Goal: Navigation & Orientation: Understand site structure

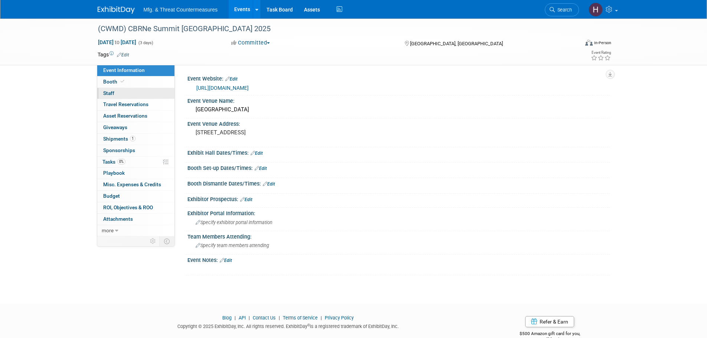
drag, startPoint x: 116, startPoint y: 81, endPoint x: 115, endPoint y: 89, distance: 8.7
click at [116, 81] on span "Booth" at bounding box center [114, 82] width 23 height 6
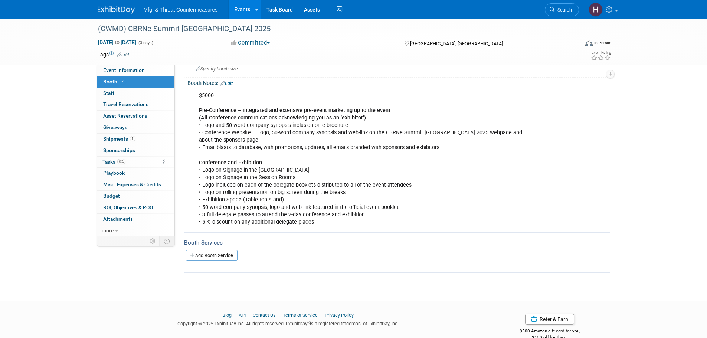
scroll to position [89, 0]
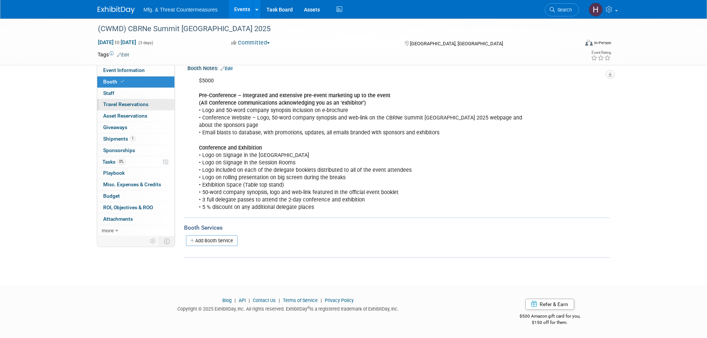
drag, startPoint x: 134, startPoint y: 94, endPoint x: 135, endPoint y: 102, distance: 8.4
click at [134, 94] on link "0 Staff 0" at bounding box center [135, 93] width 77 height 11
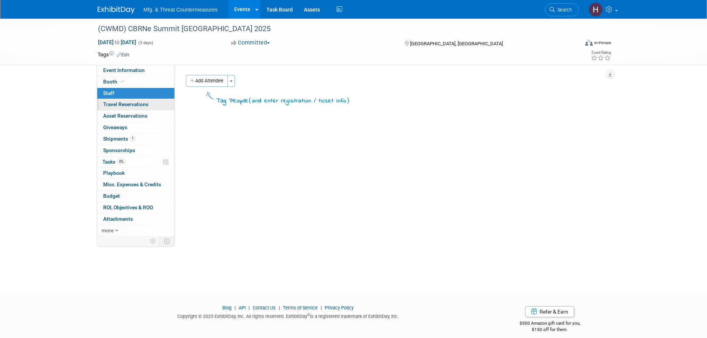
click at [135, 105] on span "Travel Reservations 0" at bounding box center [125, 104] width 45 height 6
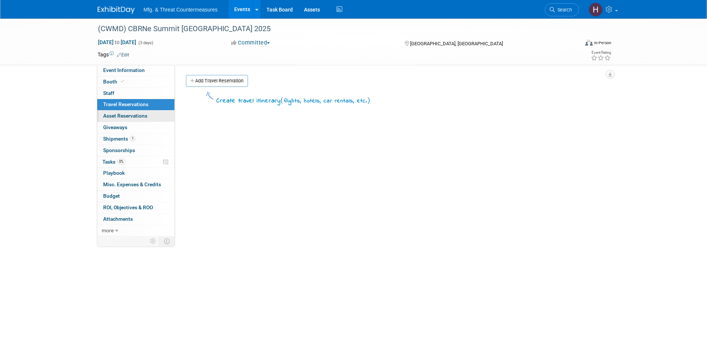
click at [136, 116] on span "Asset Reservations 0" at bounding box center [125, 116] width 44 height 6
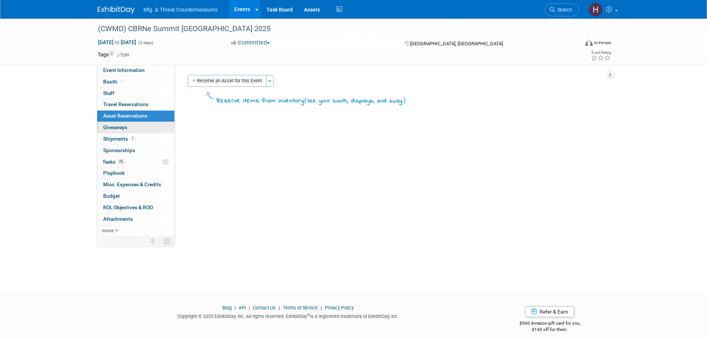
click at [129, 132] on link "0 Giveaways 0" at bounding box center [135, 127] width 77 height 11
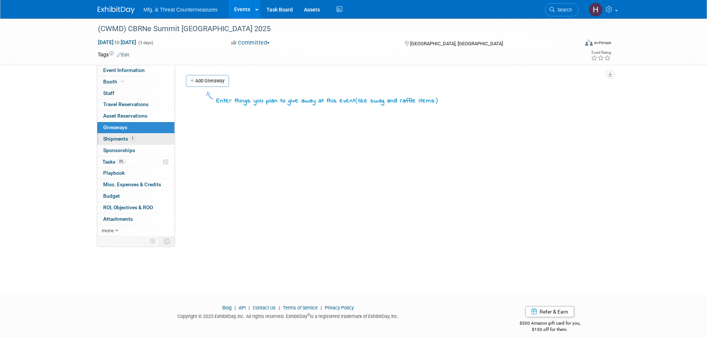
click at [128, 141] on span "Shipments 1" at bounding box center [119, 139] width 32 height 6
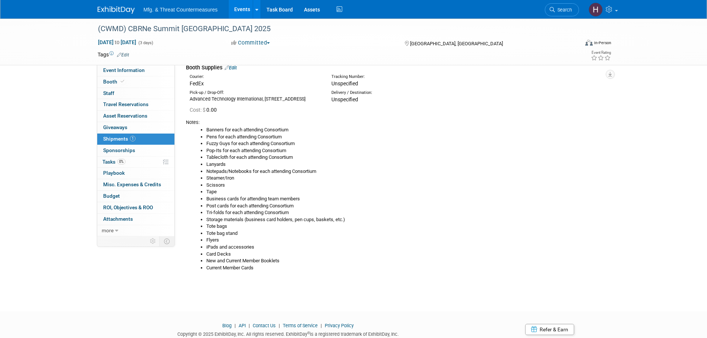
scroll to position [68, 0]
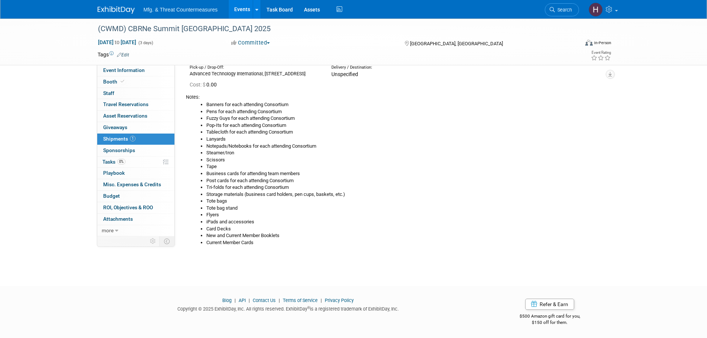
click at [139, 152] on link "0 Sponsorships 0" at bounding box center [135, 150] width 77 height 11
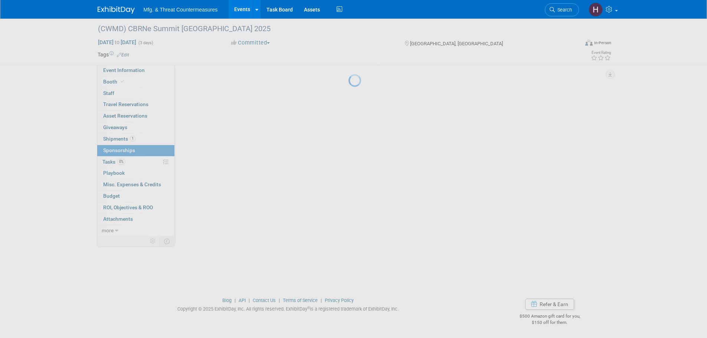
scroll to position [0, 0]
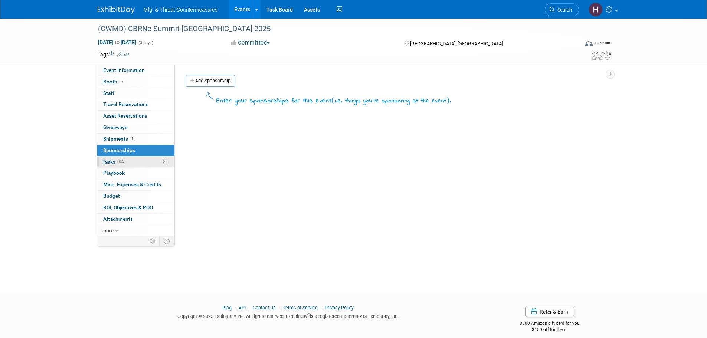
click at [134, 160] on link "0% Tasks 0%" at bounding box center [135, 162] width 77 height 11
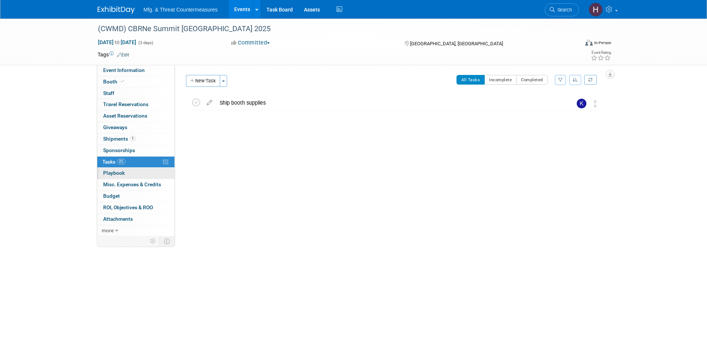
click at [133, 174] on link "0 Playbook 0" at bounding box center [135, 173] width 77 height 11
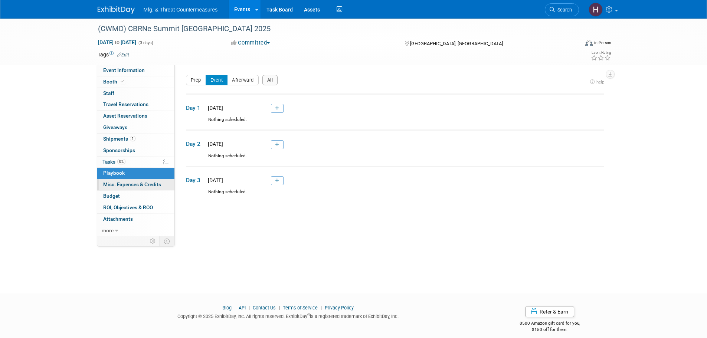
click at [131, 186] on span "Misc. Expenses & Credits 0" at bounding box center [132, 184] width 58 height 6
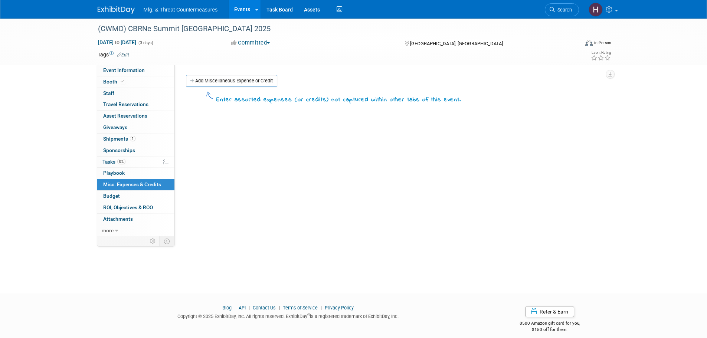
click at [131, 194] on link "Budget" at bounding box center [135, 196] width 77 height 11
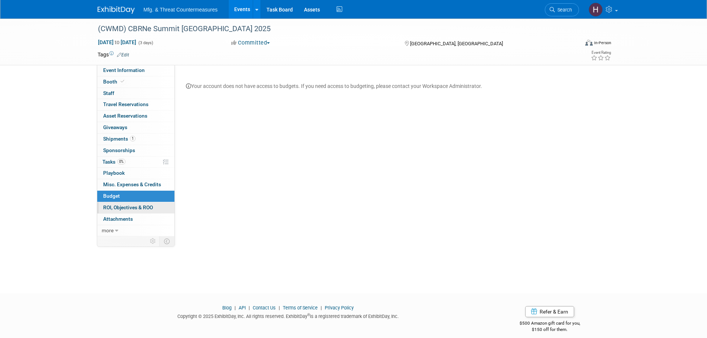
click at [132, 206] on span "ROI, Objectives & ROO 0" at bounding box center [128, 207] width 50 height 6
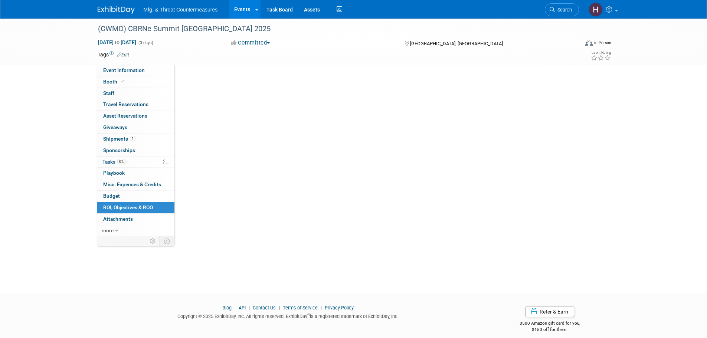
click at [132, 206] on span "ROI, Objectives & ROO 0" at bounding box center [128, 207] width 50 height 6
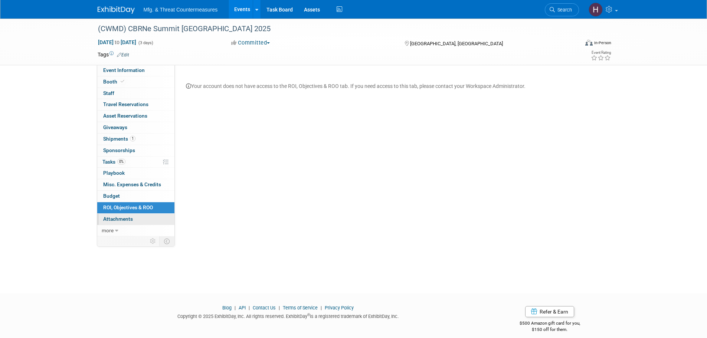
click at [133, 217] on link "0 Attachments 0" at bounding box center [135, 219] width 77 height 11
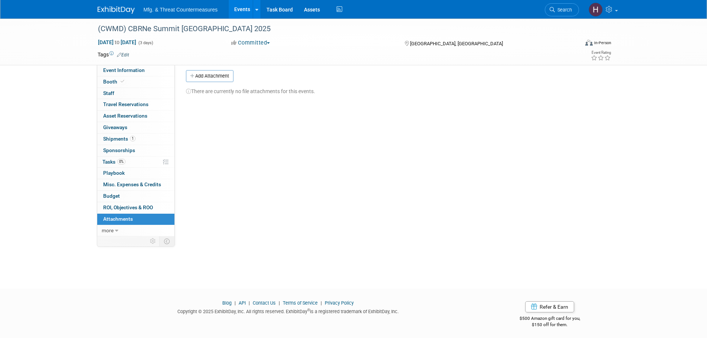
scroll to position [7, 0]
